Goal: Information Seeking & Learning: Compare options

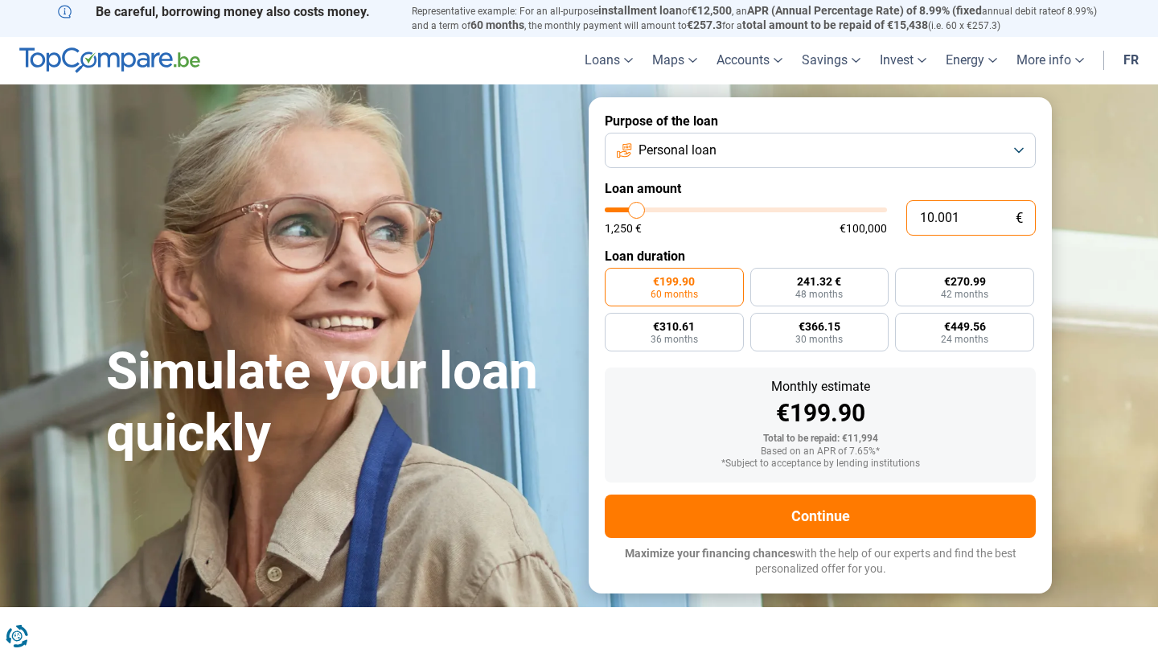
click at [919, 223] on input "10.001" at bounding box center [972, 217] width 130 height 35
type input "7"
type input "1250"
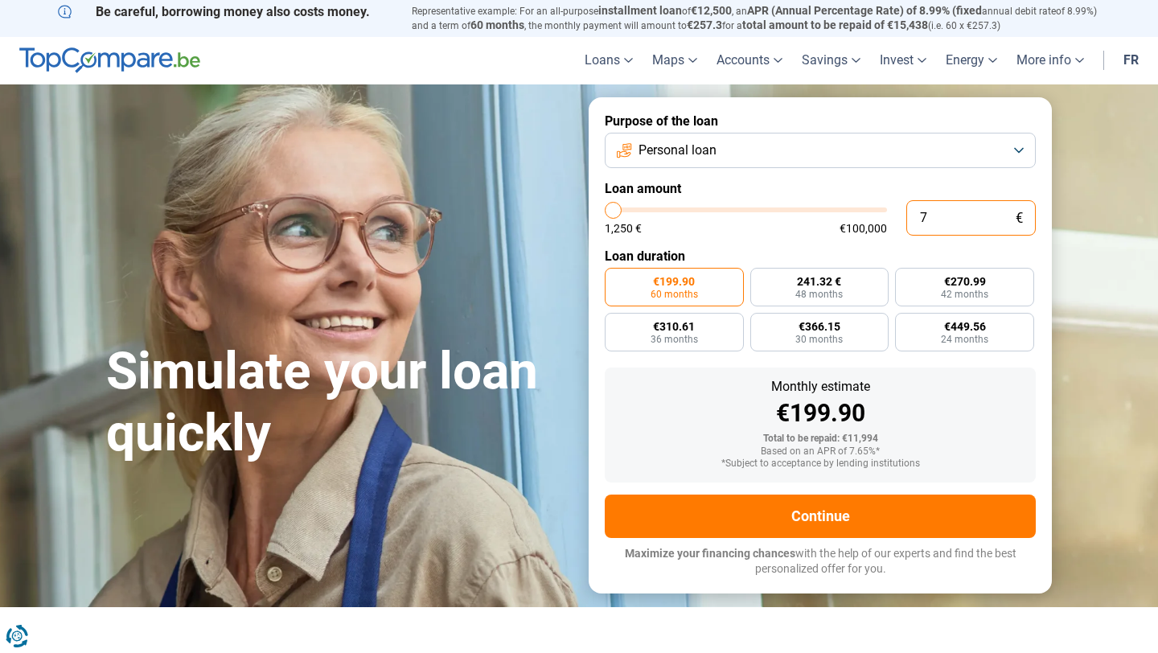
type input "70"
type input "1250"
type input "700"
type input "1250"
type input "7.000"
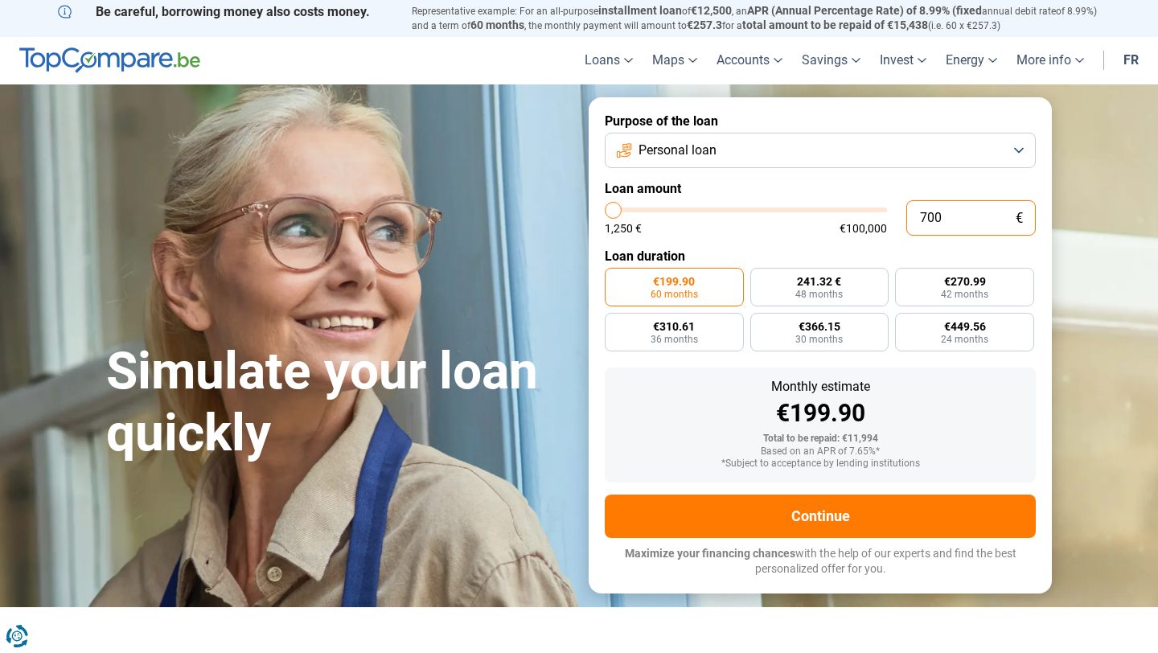
type input "7000"
radio input "true"
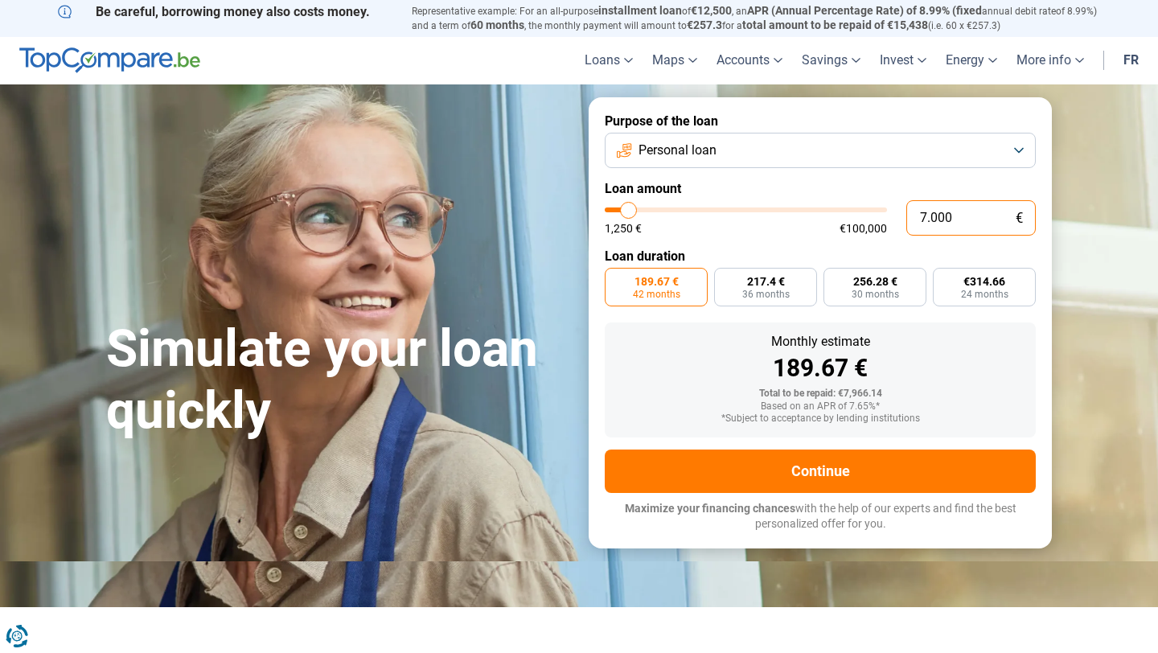
type input "7.000"
click at [769, 297] on font "36 months" at bounding box center [766, 294] width 47 height 11
click at [725, 278] on input "217.4 € 36 months" at bounding box center [719, 273] width 10 height 10
radio input "true"
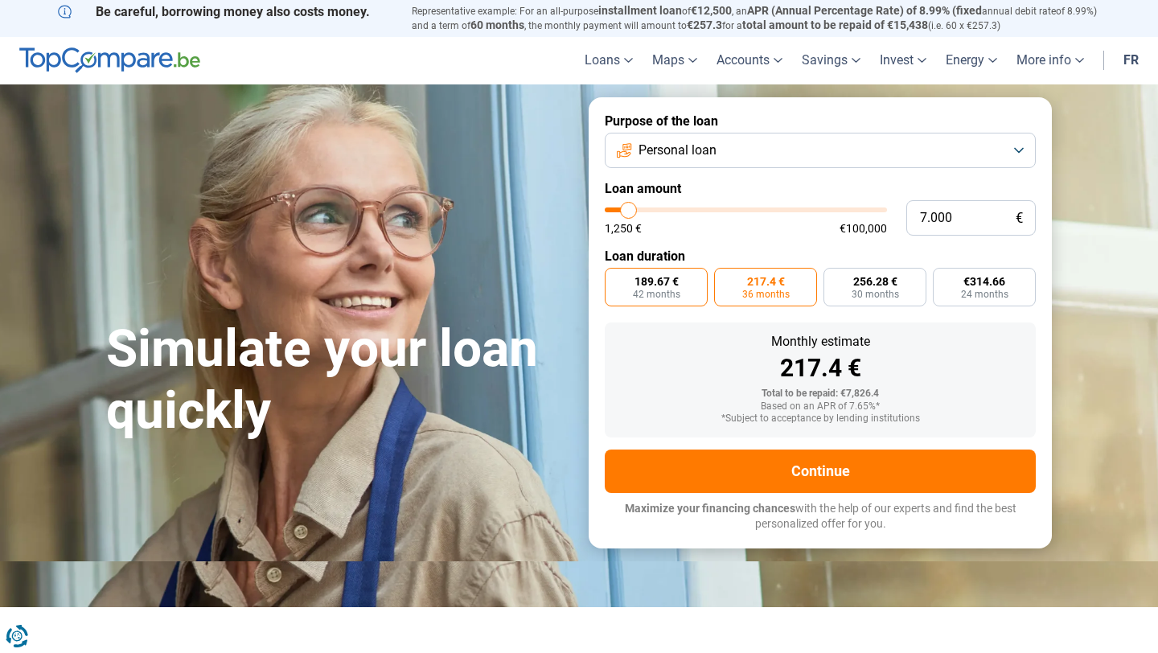
click at [660, 294] on font "42 months" at bounding box center [656, 294] width 47 height 11
click at [615, 278] on input "189.67 € 42 months" at bounding box center [610, 273] width 10 height 10
radio input "true"
